Goal: Transaction & Acquisition: Purchase product/service

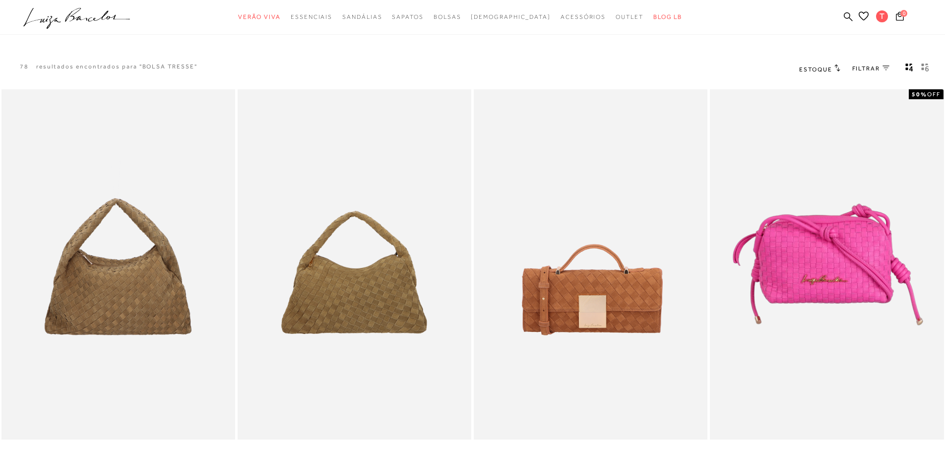
click at [845, 17] on icon at bounding box center [847, 16] width 9 height 9
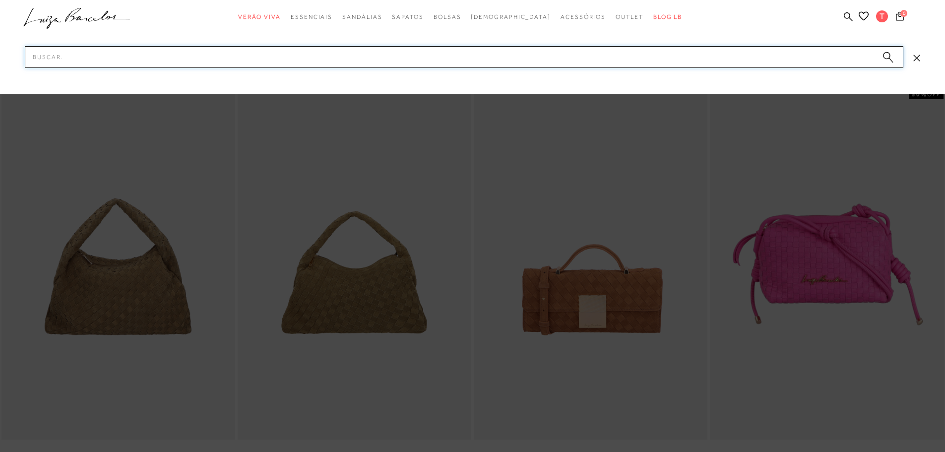
click at [509, 53] on input "Pesquisar" at bounding box center [464, 57] width 878 height 22
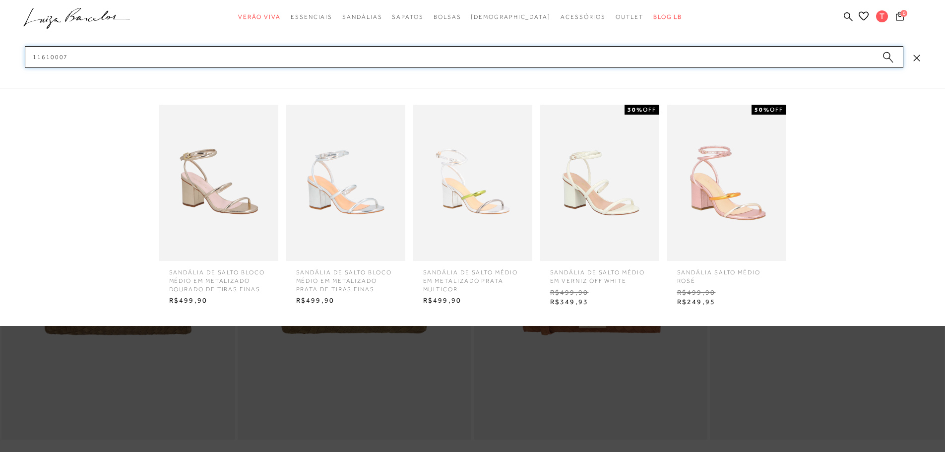
type input "11610007"
click at [885, 56] on circle "submit" at bounding box center [886, 55] width 7 height 7
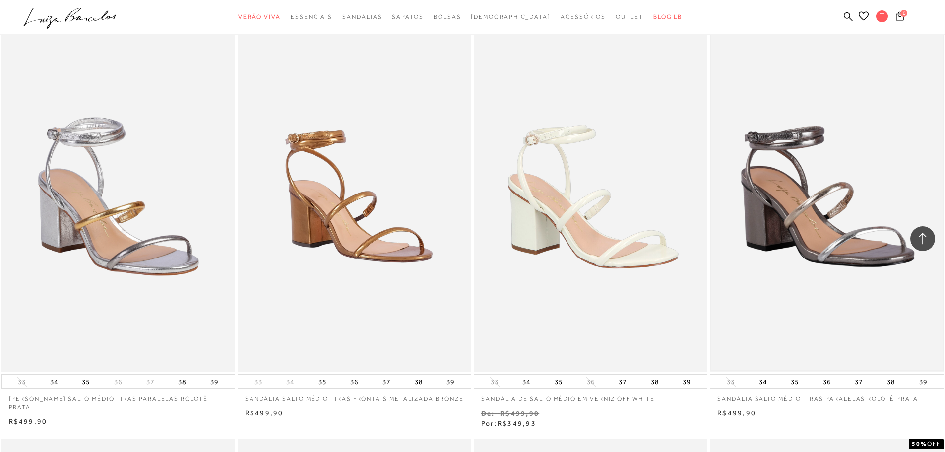
scroll to position [545, 0]
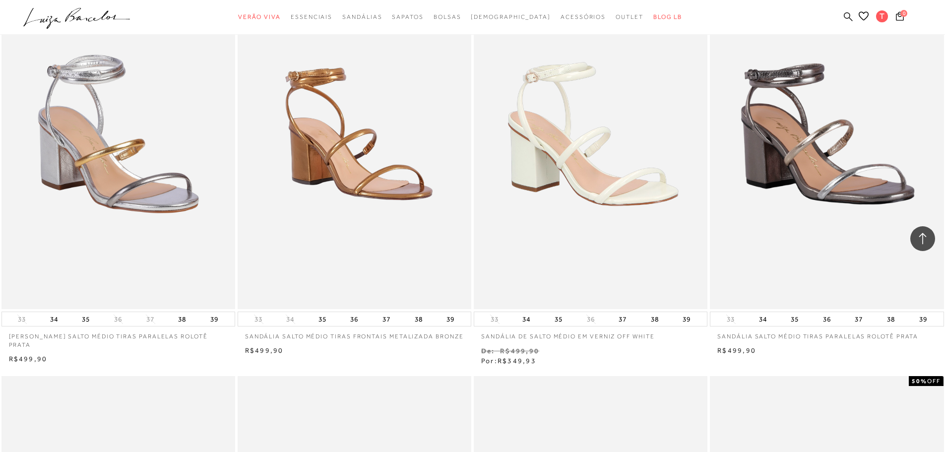
click at [848, 14] on icon at bounding box center [847, 16] width 9 height 9
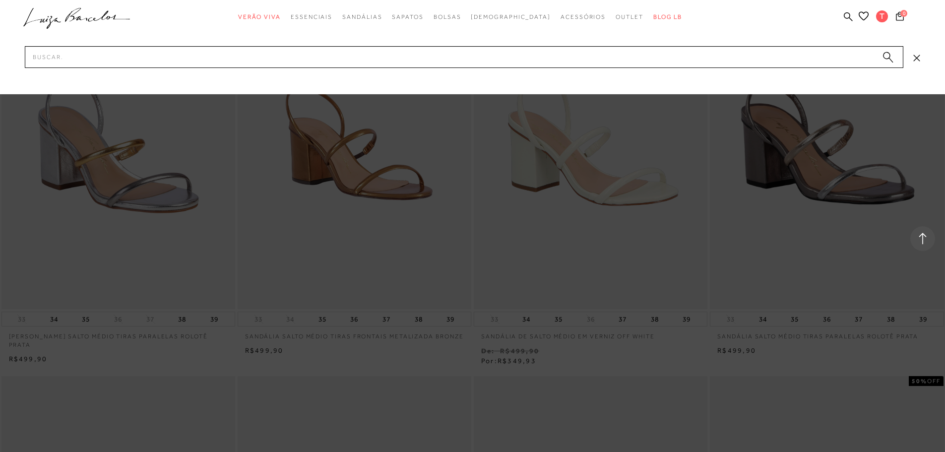
click at [432, 276] on div at bounding box center [472, 226] width 945 height 452
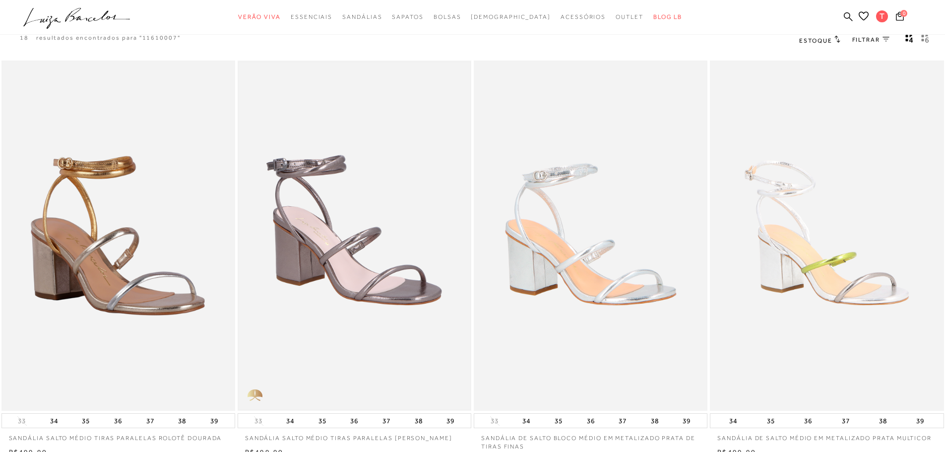
scroll to position [0, 0]
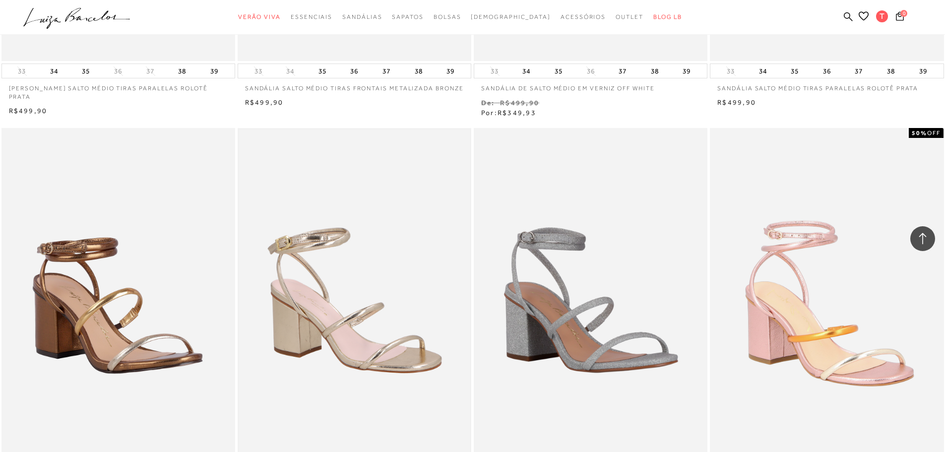
click at [459, 299] on img at bounding box center [354, 303] width 232 height 348
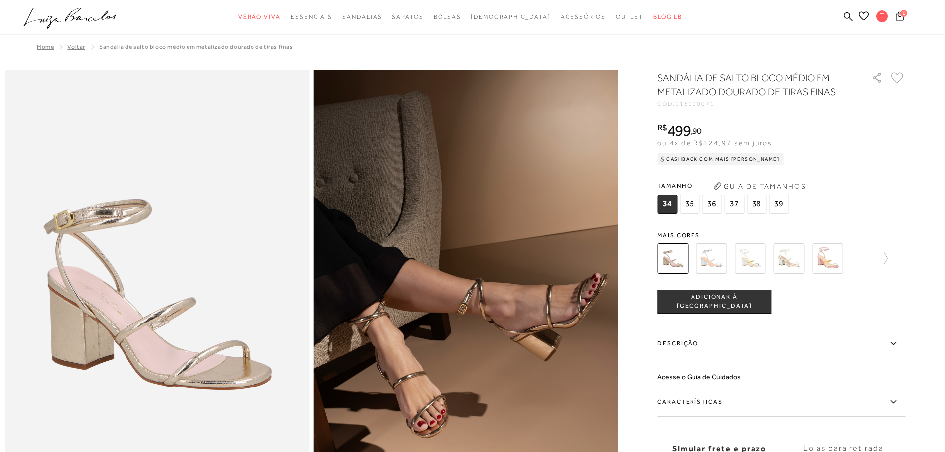
click at [712, 263] on img at bounding box center [711, 258] width 31 height 31
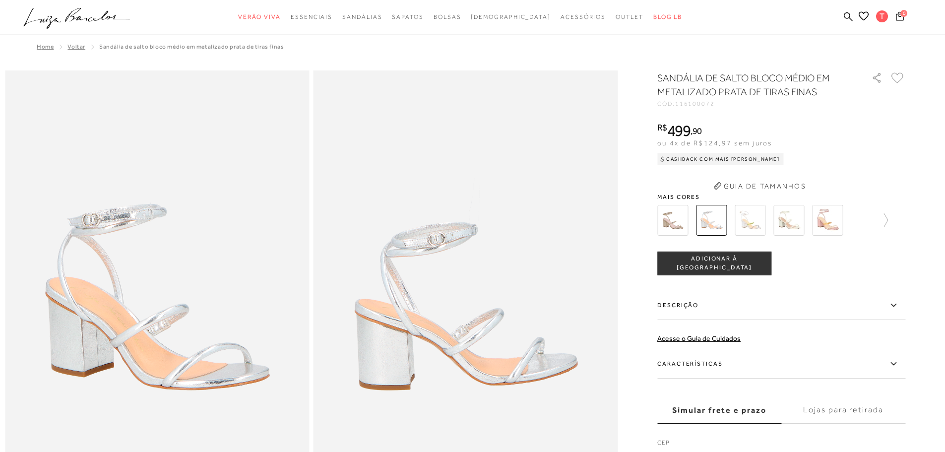
click at [749, 216] on div "SANDÁLIA DE SALTO BLOCO MÉDIO EM METALIZADO PRATA DE TIRAS FINAS CÓD: 116100072…" at bounding box center [781, 272] width 248 height 403
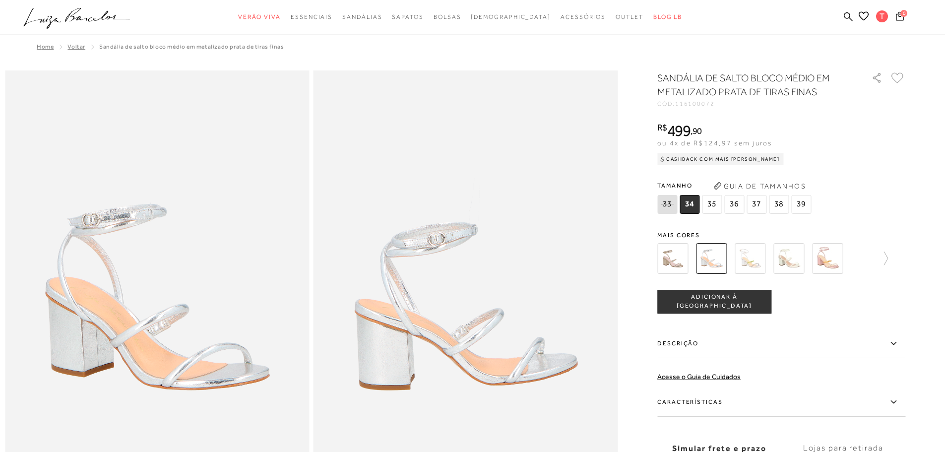
click at [759, 263] on img at bounding box center [749, 258] width 31 height 31
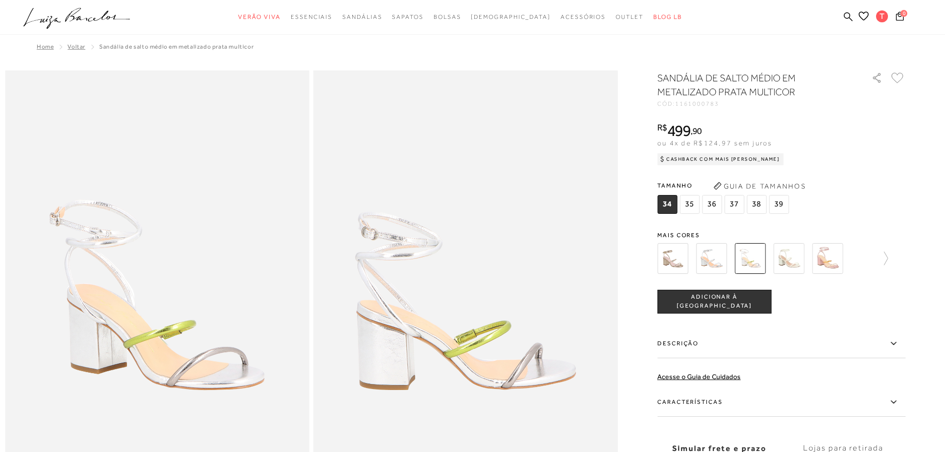
click at [771, 263] on div at bounding box center [760, 258] width 213 height 37
click at [779, 264] on img at bounding box center [788, 258] width 31 height 31
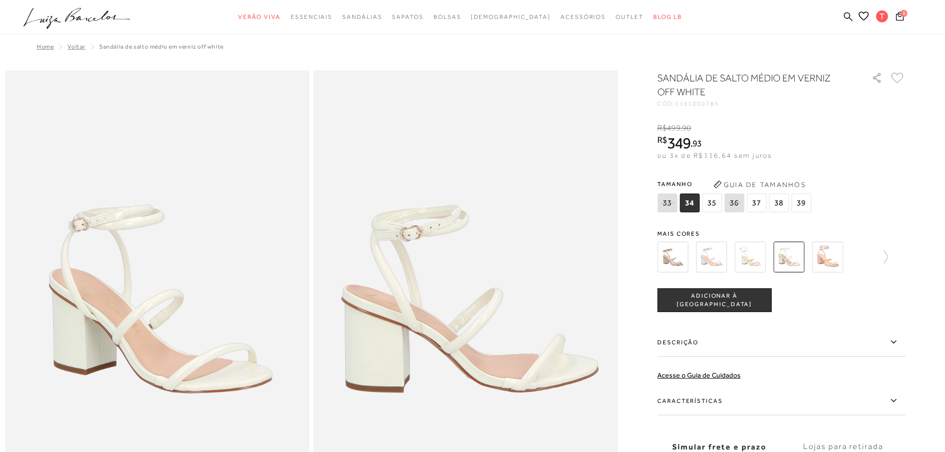
click at [896, 263] on div at bounding box center [781, 256] width 248 height 37
click at [888, 261] on icon at bounding box center [881, 257] width 14 height 14
click at [804, 258] on img at bounding box center [805, 256] width 31 height 31
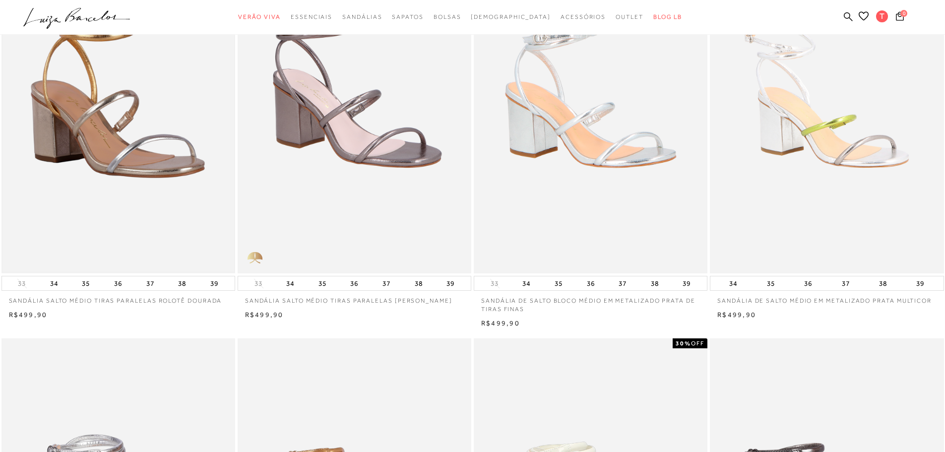
scroll to position [149, 0]
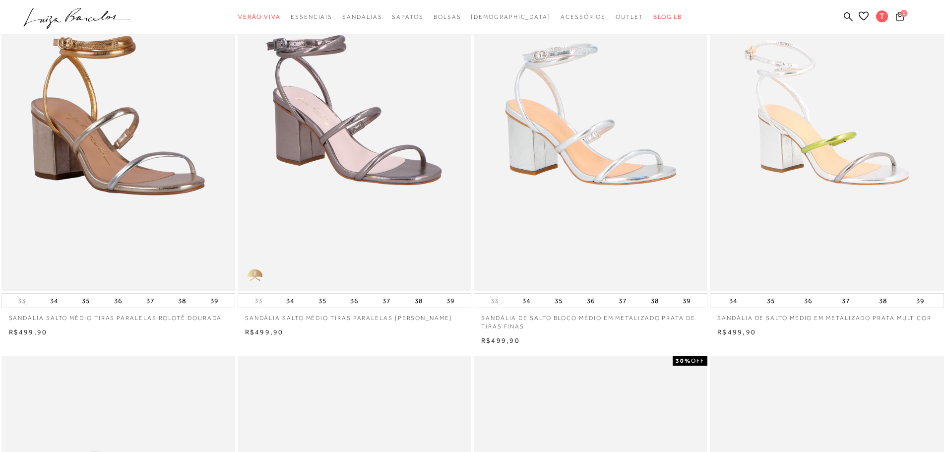
click at [167, 193] on img at bounding box center [118, 116] width 232 height 348
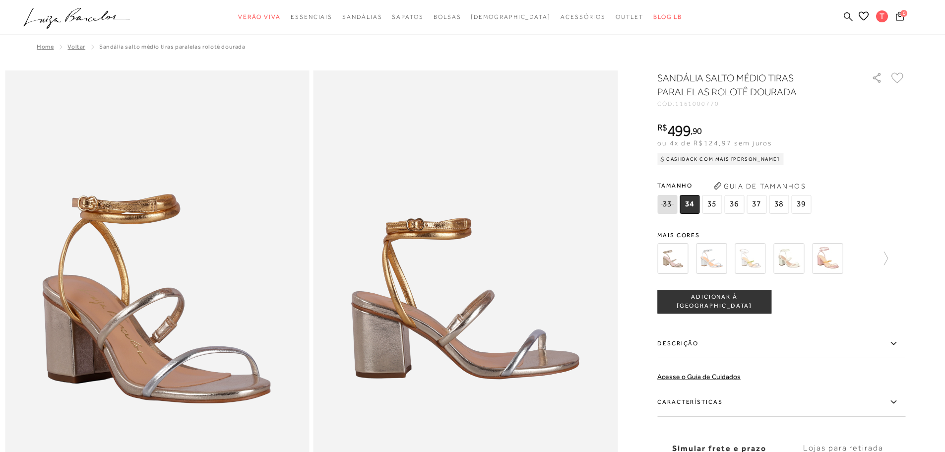
click at [845, 19] on icon at bounding box center [847, 16] width 9 height 9
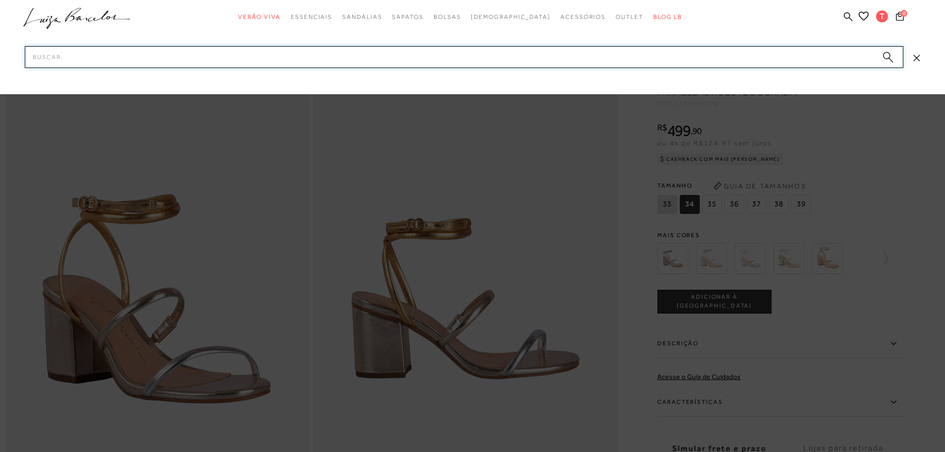
click at [820, 60] on input "Pesquisar" at bounding box center [464, 57] width 878 height 22
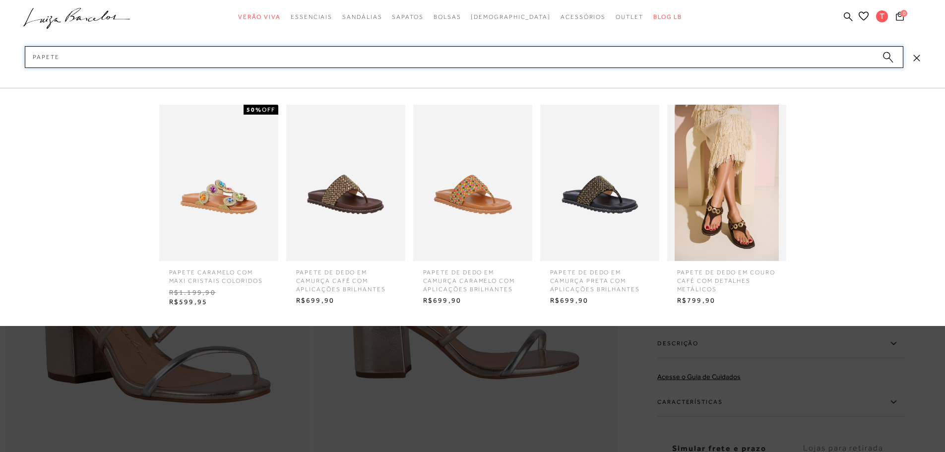
type input "papete"
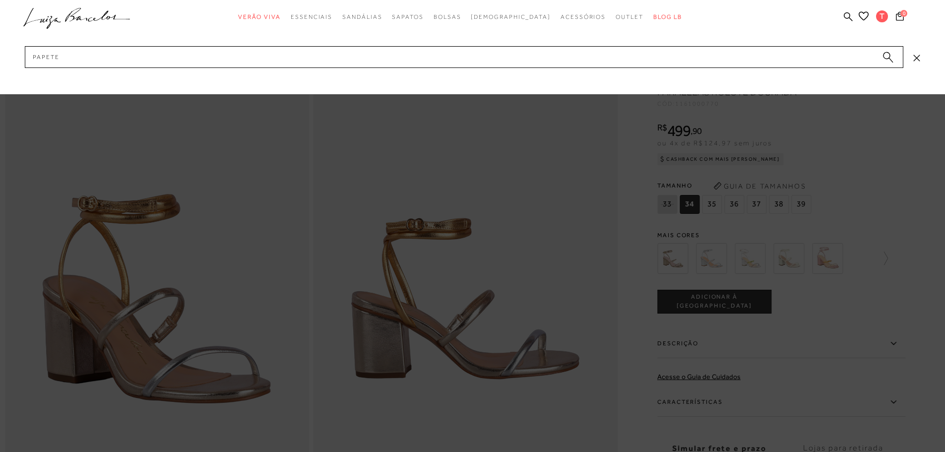
click at [890, 56] on circle "submit" at bounding box center [886, 55] width 7 height 7
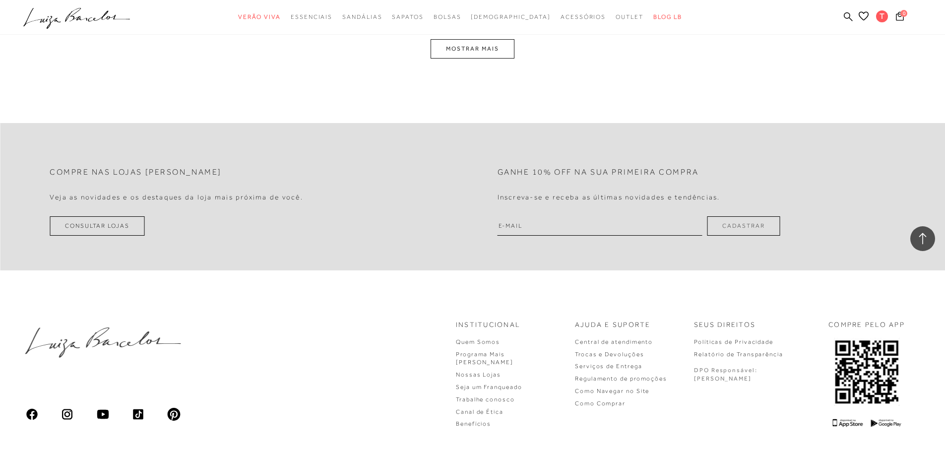
scroll to position [1388, 0]
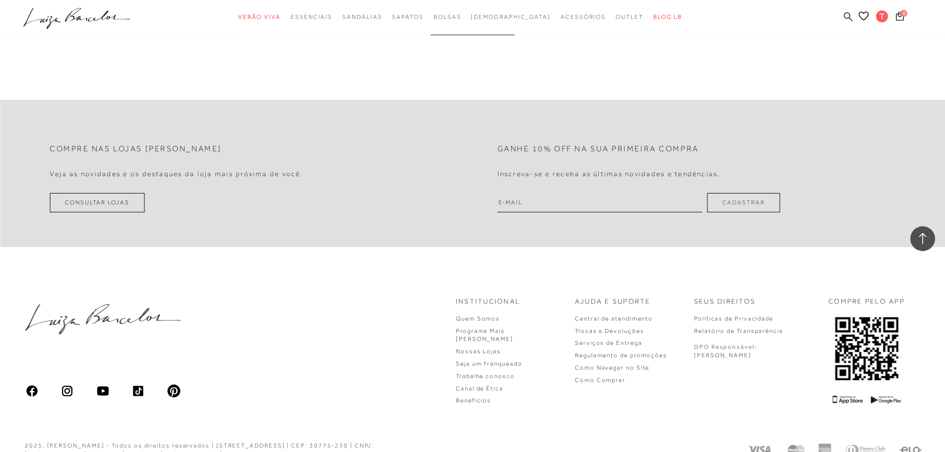
click at [847, 17] on icon at bounding box center [847, 16] width 9 height 9
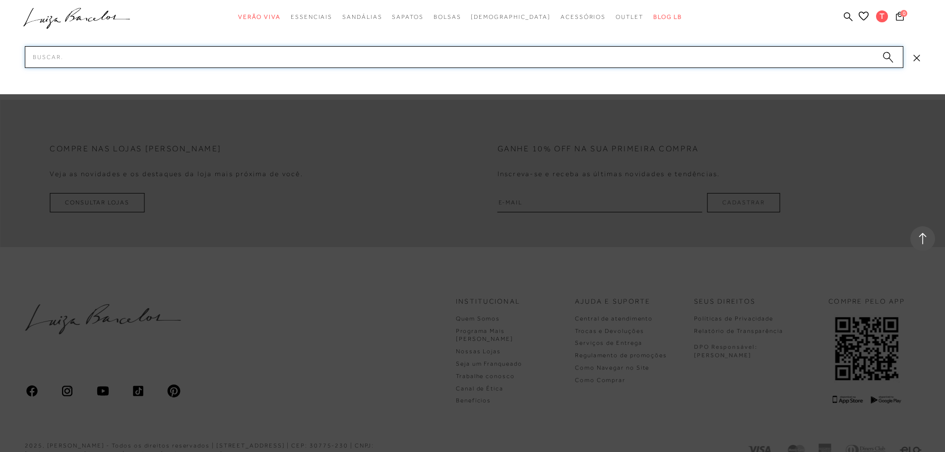
click at [557, 58] on input "Pesquisar" at bounding box center [464, 57] width 878 height 22
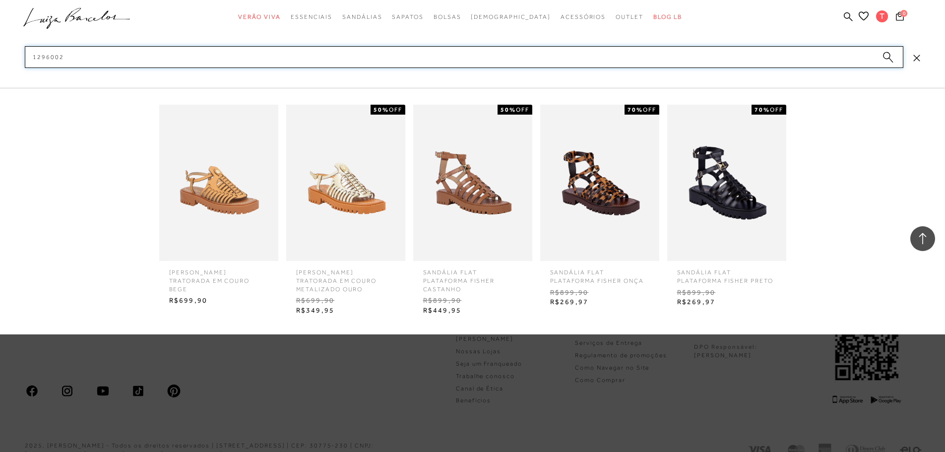
type input "12960026"
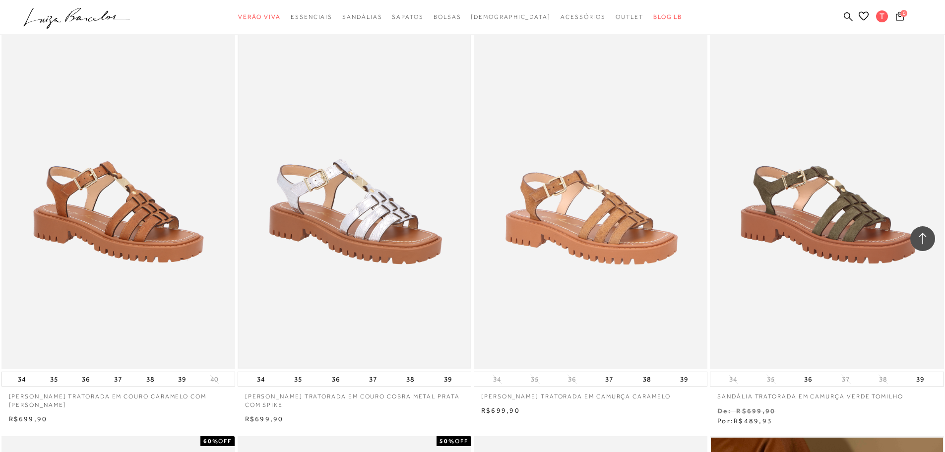
click at [401, 259] on img at bounding box center [354, 194] width 232 height 348
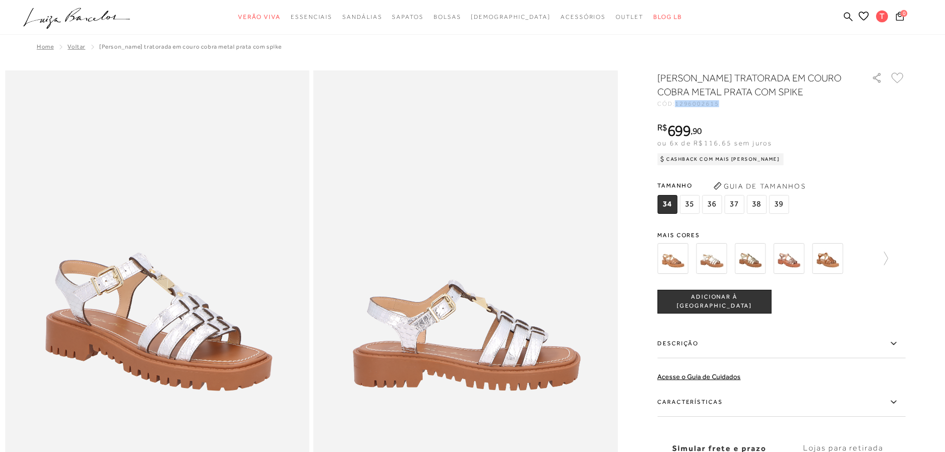
drag, startPoint x: 680, startPoint y: 105, endPoint x: 721, endPoint y: 107, distance: 41.2
click at [719, 107] on span "1296002615" at bounding box center [697, 103] width 44 height 7
copy span "1296002615"
